Goal: Task Accomplishment & Management: Complete application form

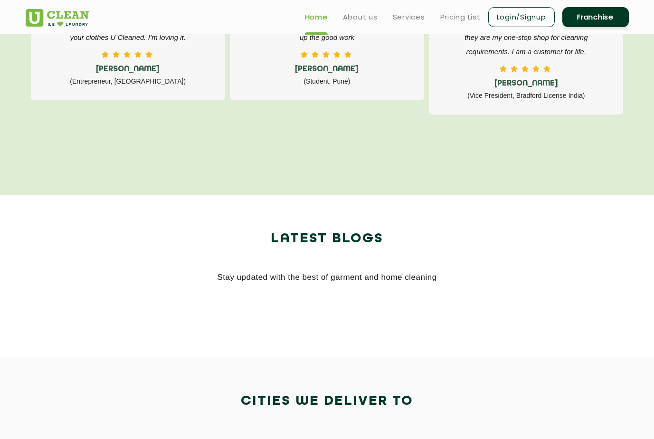
scroll to position [1521, 0]
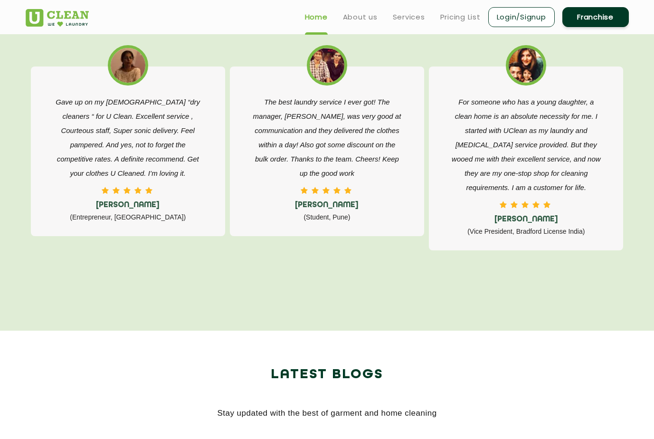
click at [587, 17] on link "Franchise" at bounding box center [596, 17] width 67 height 20
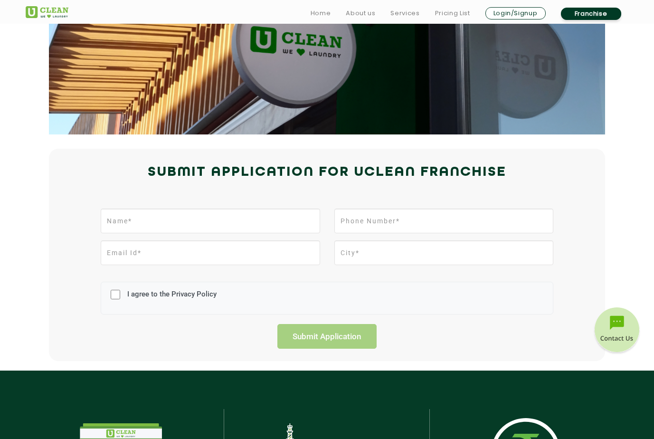
scroll to position [143, 0]
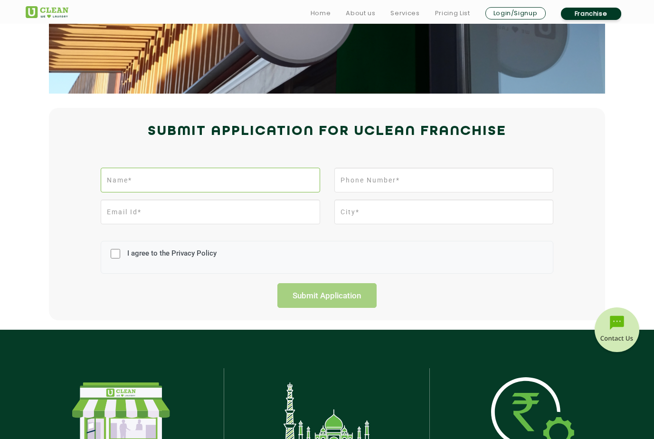
click at [130, 174] on input "text" at bounding box center [210, 180] width 219 height 25
type input "[PERSON_NAME]"
type input "09379632449"
click at [150, 217] on input "email" at bounding box center [210, 212] width 219 height 25
type input "[EMAIL_ADDRESS][DOMAIN_NAME]"
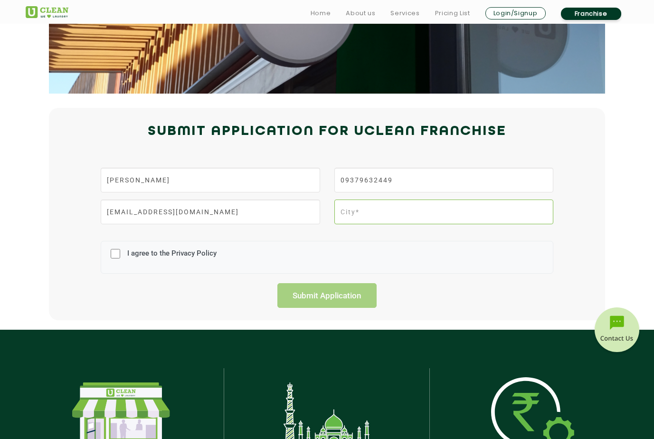
type input "TUMKUR"
click at [115, 255] on input "I agree to the Privacy Policy" at bounding box center [116, 253] width 10 height 25
checkbox input "true"
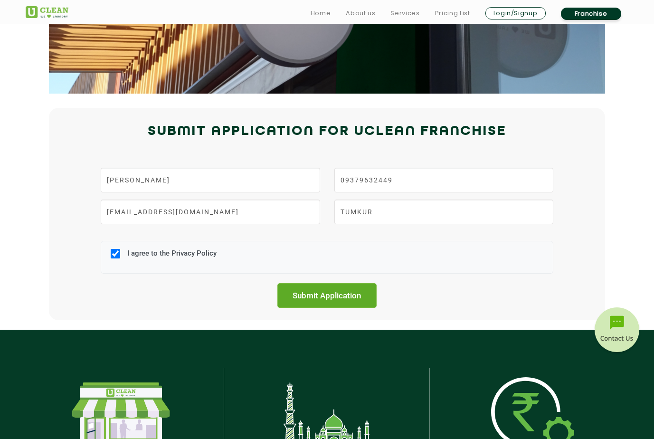
click at [320, 295] on input "Submit Application" at bounding box center [328, 295] width 100 height 25
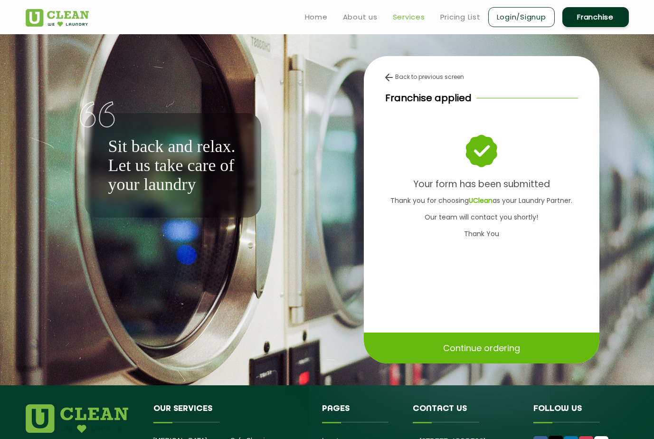
click at [407, 16] on link "Services" at bounding box center [409, 16] width 32 height 11
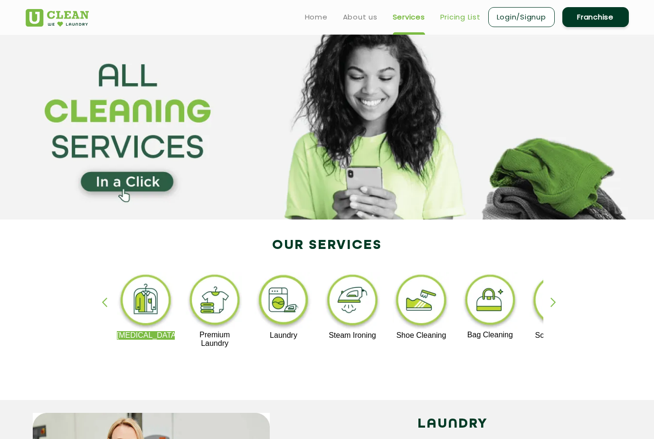
click at [465, 17] on link "Pricing List" at bounding box center [460, 16] width 40 height 11
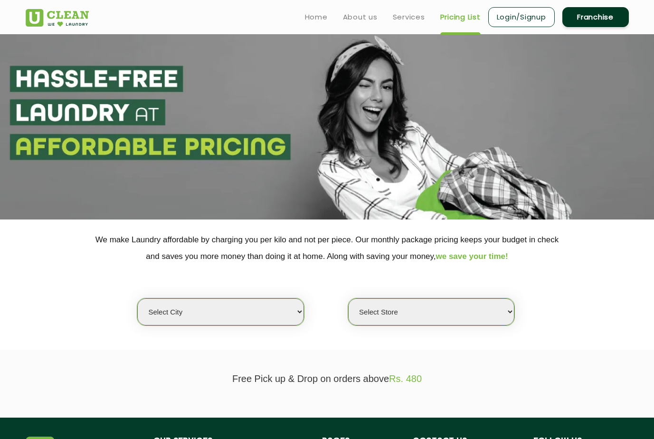
click at [302, 311] on select "Select city [GEOGRAPHIC_DATA] [GEOGRAPHIC_DATA] [GEOGRAPHIC_DATA] [GEOGRAPHIC_D…" at bounding box center [220, 311] width 166 height 27
click at [196, 312] on select "Select city [GEOGRAPHIC_DATA] [GEOGRAPHIC_DATA] [GEOGRAPHIC_DATA] [GEOGRAPHIC_D…" at bounding box center [220, 311] width 166 height 27
click at [299, 311] on select "Select city [GEOGRAPHIC_DATA] [GEOGRAPHIC_DATA] [GEOGRAPHIC_DATA] [GEOGRAPHIC_D…" at bounding box center [220, 311] width 166 height 27
select select "12"
click at [137, 298] on select "Select city [GEOGRAPHIC_DATA] [GEOGRAPHIC_DATA] [GEOGRAPHIC_DATA] [GEOGRAPHIC_D…" at bounding box center [220, 311] width 166 height 27
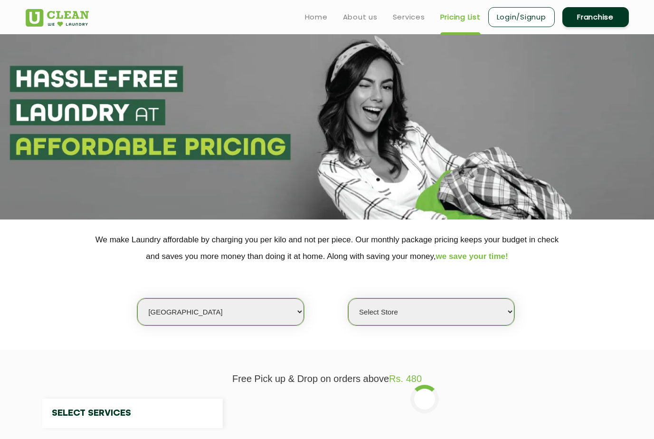
click at [287, 102] on section at bounding box center [327, 126] width 654 height 185
select select "0"
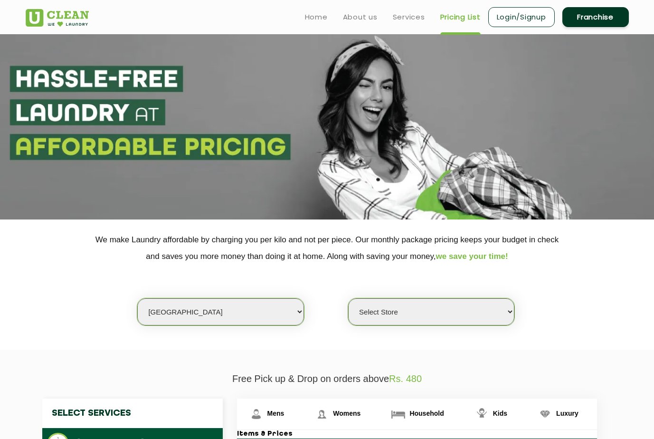
click at [300, 313] on select "Select city [GEOGRAPHIC_DATA] [GEOGRAPHIC_DATA] [GEOGRAPHIC_DATA] [GEOGRAPHIC_D…" at bounding box center [220, 311] width 166 height 27
select select "6"
click at [137, 298] on select "Select city [GEOGRAPHIC_DATA] [GEOGRAPHIC_DATA] [GEOGRAPHIC_DATA] [GEOGRAPHIC_D…" at bounding box center [220, 311] width 166 height 27
click at [511, 309] on select "Select Store [GEOGRAPHIC_DATA] [GEOGRAPHIC_DATA] UClean KR [GEOGRAPHIC_DATA] [G…" at bounding box center [431, 311] width 166 height 27
select select "542"
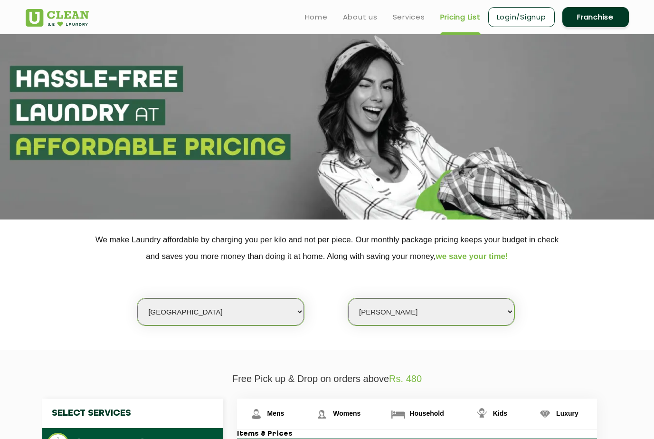
click at [348, 298] on select "Select Store [GEOGRAPHIC_DATA] [GEOGRAPHIC_DATA] UClean KR [GEOGRAPHIC_DATA] [G…" at bounding box center [431, 311] width 166 height 27
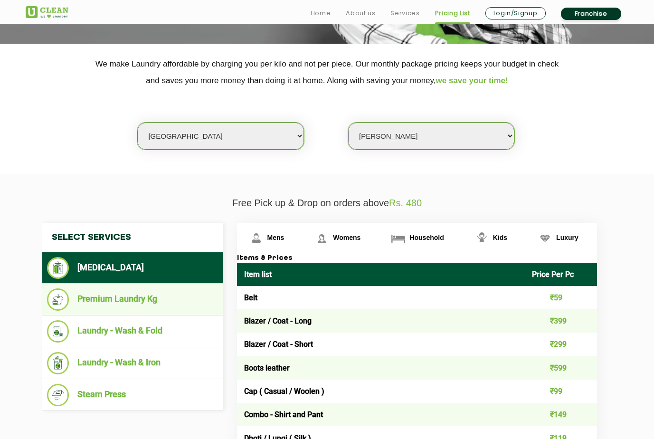
scroll to position [190, 0]
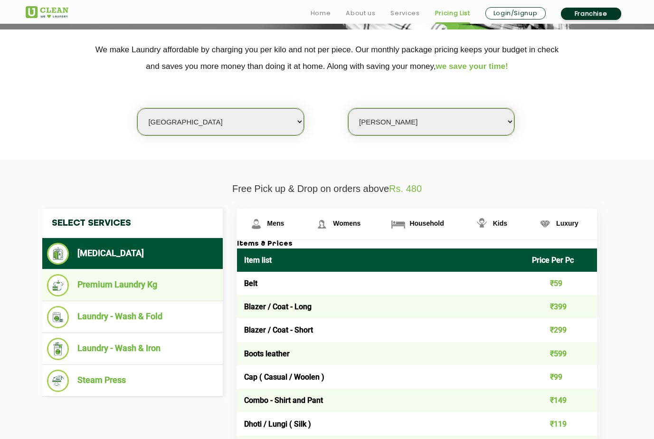
click at [121, 291] on li "Premium Laundry Kg" at bounding box center [132, 285] width 171 height 22
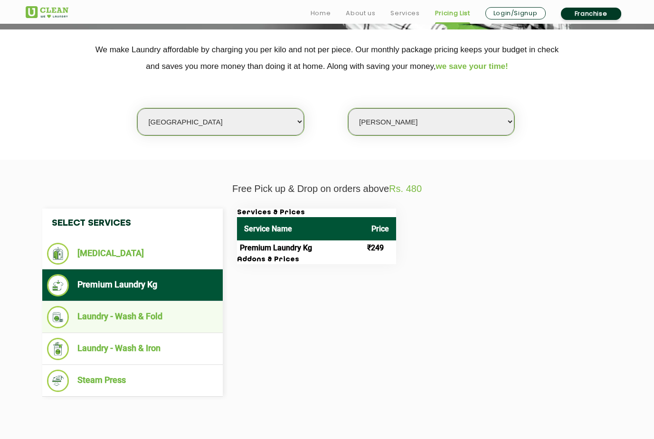
click at [132, 317] on li "Laundry - Wash & Fold" at bounding box center [132, 317] width 171 height 22
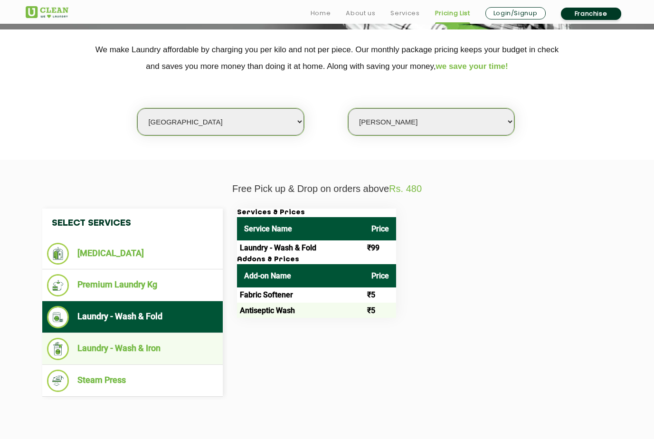
click at [138, 346] on li "Laundry - Wash & Iron" at bounding box center [132, 349] width 171 height 22
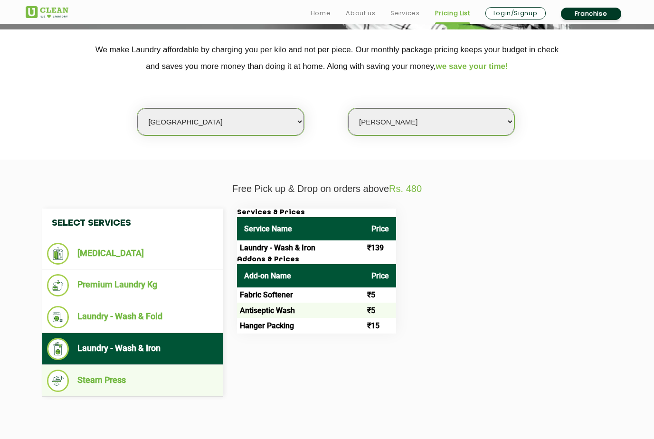
click at [106, 382] on li "Steam Press" at bounding box center [132, 381] width 171 height 22
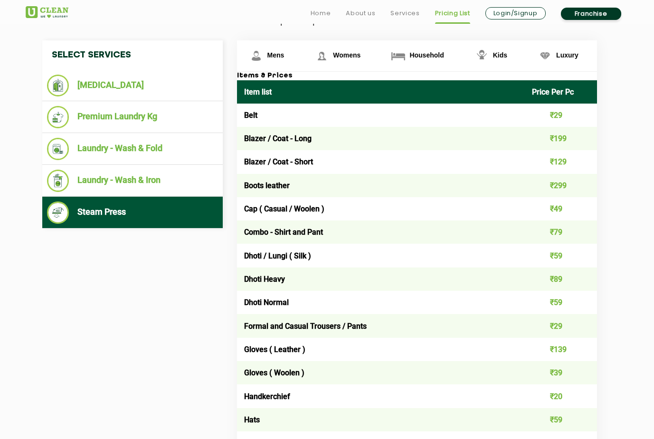
scroll to position [380, 0]
